Goal: Task Accomplishment & Management: Complete application form

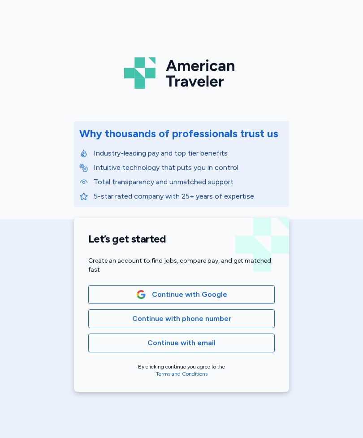
click at [199, 294] on span "Continue with Google" at bounding box center [189, 294] width 75 height 11
click at [209, 296] on span "Continue with Google" at bounding box center [189, 294] width 75 height 11
click at [218, 292] on span "Continue with Google" at bounding box center [189, 294] width 75 height 11
click at [219, 294] on span "Continue with Google" at bounding box center [189, 294] width 75 height 11
